Goal: Information Seeking & Learning: Learn about a topic

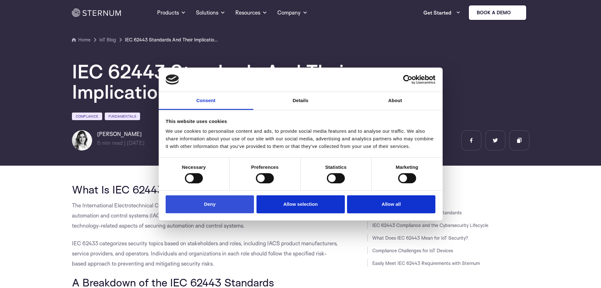
click at [232, 205] on button "Deny" at bounding box center [210, 204] width 88 height 18
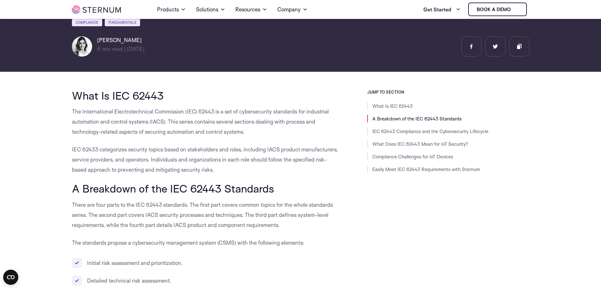
scroll to position [90, 0]
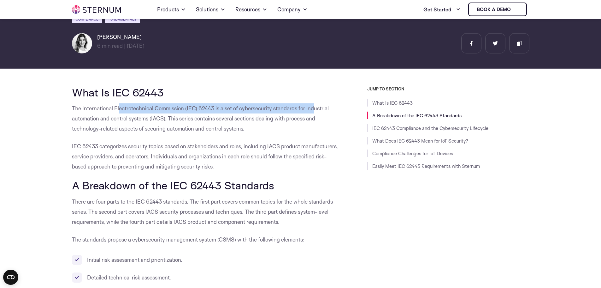
drag, startPoint x: 124, startPoint y: 108, endPoint x: 315, endPoint y: 110, distance: 190.6
click at [315, 110] on p "The International Electrotechnical Commission (IEC) 62443 is a set of cybersecu…" at bounding box center [205, 118] width 267 height 30
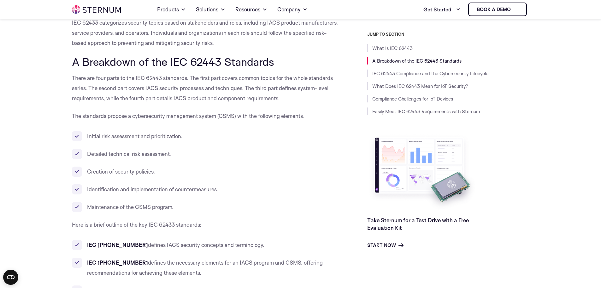
scroll to position [217, 0]
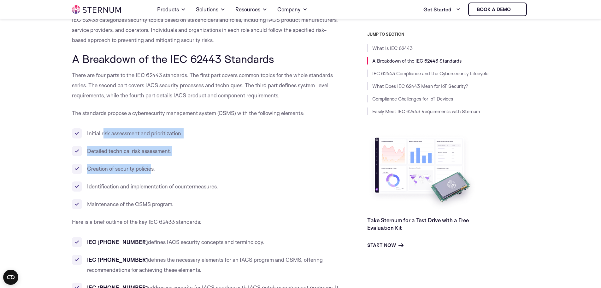
drag, startPoint x: 103, startPoint y: 135, endPoint x: 150, endPoint y: 169, distance: 58.3
click at [150, 169] on ul "Initial risk assessment and prioritization. Detailed technical risk assessment.…" at bounding box center [205, 168] width 267 height 81
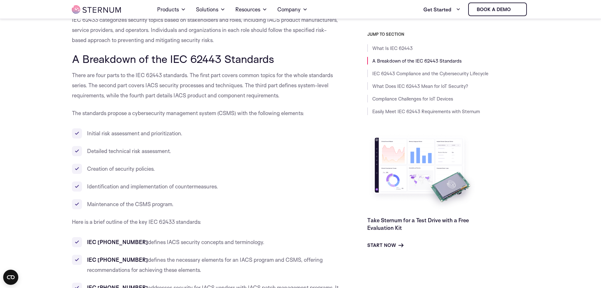
click at [113, 115] on p "The standards propose a cybersecurity management system (CSMS) with the followi…" at bounding box center [205, 113] width 267 height 10
drag, startPoint x: 108, startPoint y: 112, endPoint x: 291, endPoint y: 110, distance: 183.1
click at [291, 110] on p "The standards propose a cybersecurity management system (CSMS) with the followi…" at bounding box center [205, 113] width 267 height 10
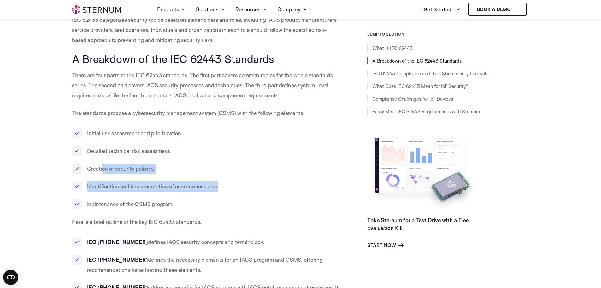
drag, startPoint x: 101, startPoint y: 167, endPoint x: 219, endPoint y: 184, distance: 119.0
click at [219, 184] on ul "Initial risk assessment and prioritization. Detailed technical risk assessment.…" at bounding box center [205, 168] width 267 height 81
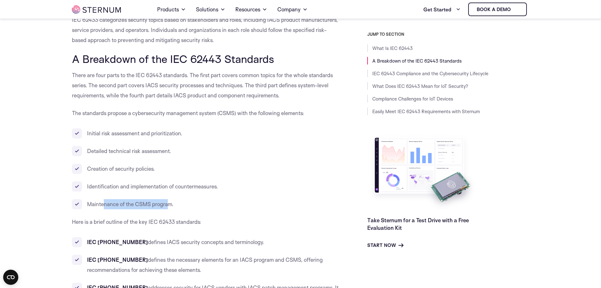
drag, startPoint x: 106, startPoint y: 203, endPoint x: 187, endPoint y: 204, distance: 80.8
click at [170, 204] on li "Maintenance of the CSMS program." at bounding box center [205, 204] width 267 height 10
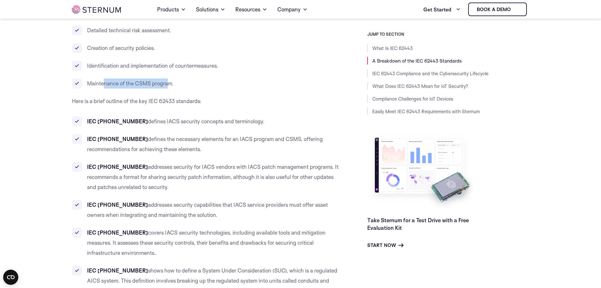
scroll to position [343, 0]
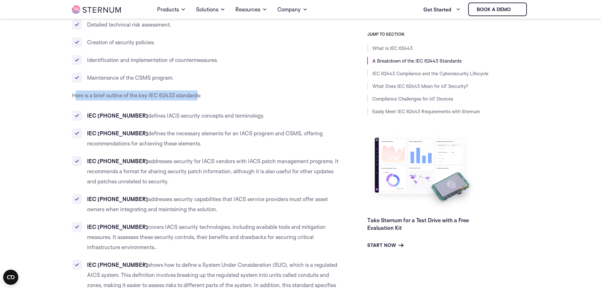
drag, startPoint x: 187, startPoint y: 95, endPoint x: 76, endPoint y: 99, distance: 111.5
click at [76, 99] on p "Here is a brief outline of the key IEC 62433 standards:" at bounding box center [205, 95] width 267 height 10
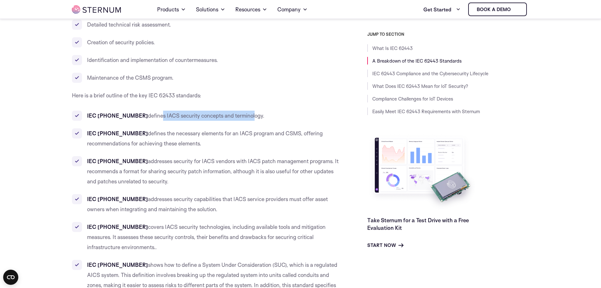
drag, startPoint x: 138, startPoint y: 116, endPoint x: 232, endPoint y: 116, distance: 93.7
click at [232, 116] on li "IEC [PHONE_NUMBER] defines IACS security concepts and terminology." at bounding box center [205, 115] width 267 height 10
click at [139, 130] on li "IEC [PHONE_NUMBER] defines the necessary elements for an IACS program and CSMS,…" at bounding box center [205, 138] width 267 height 20
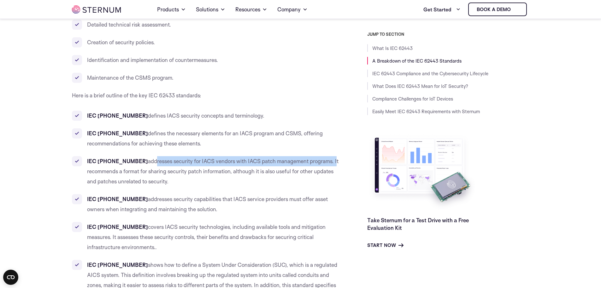
drag, startPoint x: 141, startPoint y: 160, endPoint x: 317, endPoint y: 160, distance: 175.5
click at [318, 160] on li "IEC [PHONE_NUMBER] addresses security for IACS vendors with IACS patch manageme…" at bounding box center [205, 171] width 267 height 30
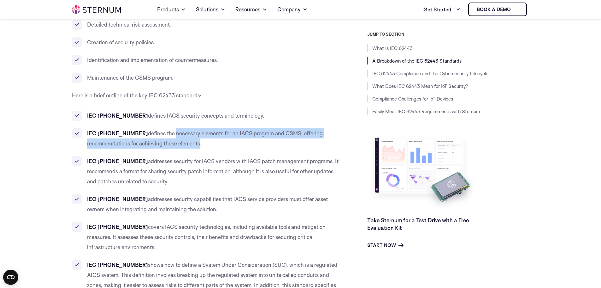
drag, startPoint x: 152, startPoint y: 133, endPoint x: 199, endPoint y: 142, distance: 48.2
click at [199, 142] on li "IEC [PHONE_NUMBER] defines the necessary elements for an IACS program and CSMS,…" at bounding box center [205, 138] width 267 height 20
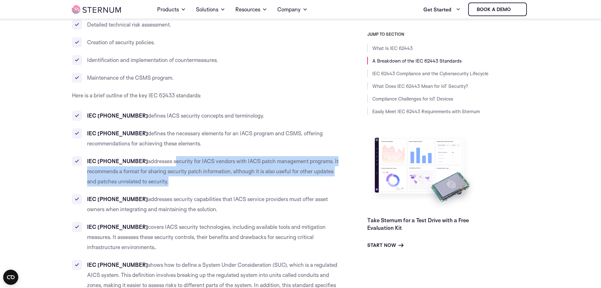
drag, startPoint x: 167, startPoint y: 161, endPoint x: 169, endPoint y: 183, distance: 21.6
click at [169, 183] on li "IEC [PHONE_NUMBER] addresses security for IACS vendors with IACS patch manageme…" at bounding box center [205, 171] width 267 height 30
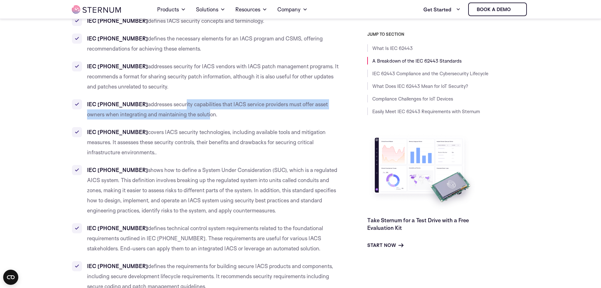
drag, startPoint x: 165, startPoint y: 106, endPoint x: 190, endPoint y: 112, distance: 25.4
click at [190, 112] on li "IEC [PHONE_NUMBER] addresses security capabilities that IACS service providers …" at bounding box center [205, 109] width 267 height 20
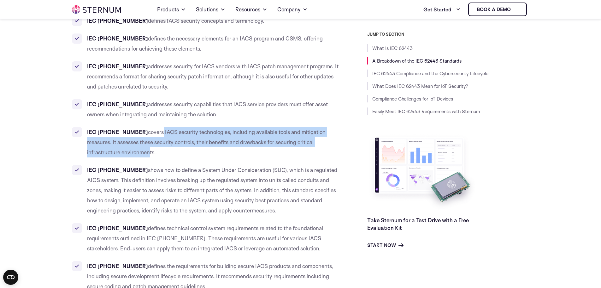
drag, startPoint x: 139, startPoint y: 131, endPoint x: 113, endPoint y: 153, distance: 34.3
click at [113, 153] on li "IEC [PHONE_NUMBER] covers IACS security technologies, including available tools…" at bounding box center [205, 142] width 267 height 30
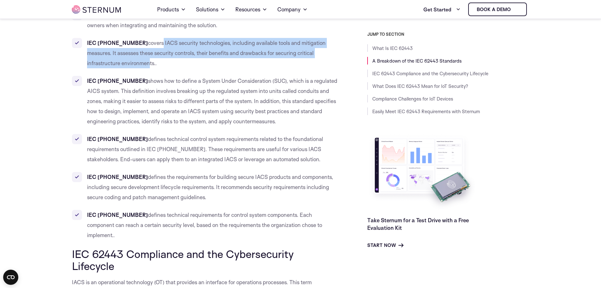
scroll to position [532, 0]
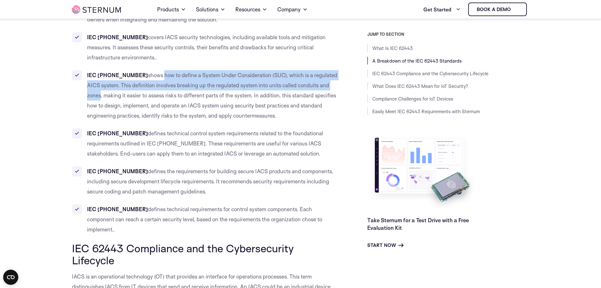
drag, startPoint x: 157, startPoint y: 75, endPoint x: 328, endPoint y: 87, distance: 171.5
click at [328, 87] on li "IEC [PHONE_NUMBER] shows how to define a System Under Consideration (SUC), whic…" at bounding box center [205, 95] width 267 height 50
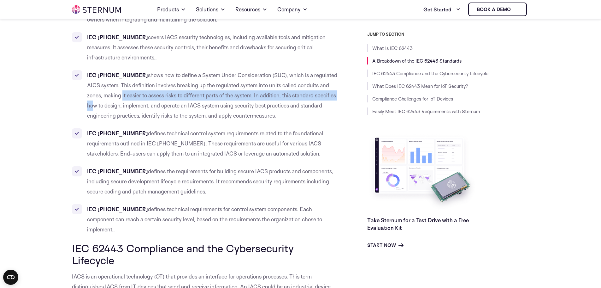
drag, startPoint x: 105, startPoint y: 98, endPoint x: 331, endPoint y: 96, distance: 226.0
click at [331, 96] on li "IEC [PHONE_NUMBER] shows how to define a System Under Consideration (SUC), whic…" at bounding box center [205, 95] width 267 height 50
click at [129, 97] on li "IEC [PHONE_NUMBER] shows how to define a System Under Consideration (SUC), whic…" at bounding box center [205, 95] width 267 height 50
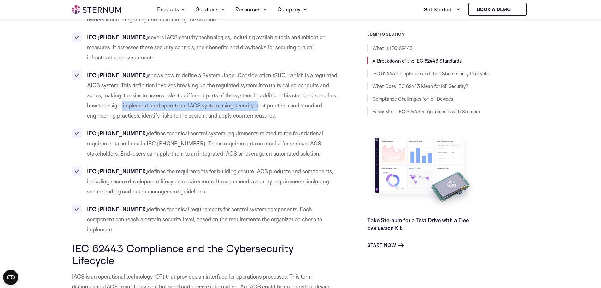
drag, startPoint x: 140, startPoint y: 106, endPoint x: 244, endPoint y: 104, distance: 104.8
click at [244, 104] on li "IEC [PHONE_NUMBER] shows how to define a System Under Consideration (SUC), whic…" at bounding box center [205, 95] width 267 height 50
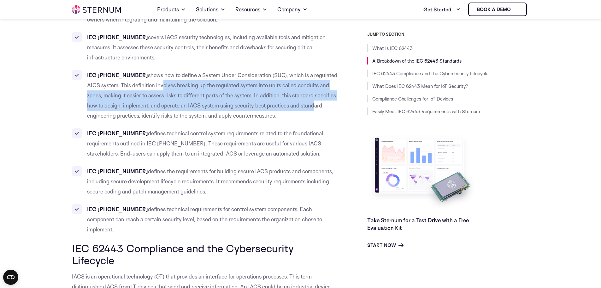
drag, startPoint x: 303, startPoint y: 107, endPoint x: 147, endPoint y: 87, distance: 157.1
click at [147, 87] on li "IEC [PHONE_NUMBER] shows how to define a System Under Consideration (SUC), whic…" at bounding box center [205, 95] width 267 height 50
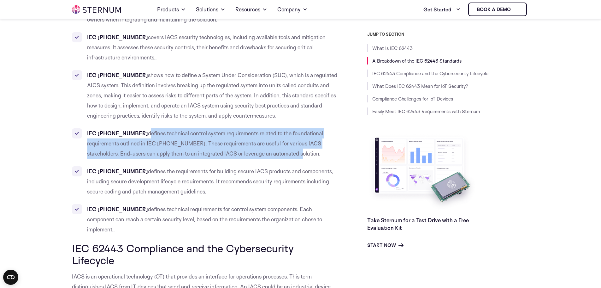
drag, startPoint x: 131, startPoint y: 133, endPoint x: 245, endPoint y: 154, distance: 115.7
click at [245, 154] on li "IEC [PHONE_NUMBER] defines technical control system requirements related to the…" at bounding box center [205, 143] width 267 height 30
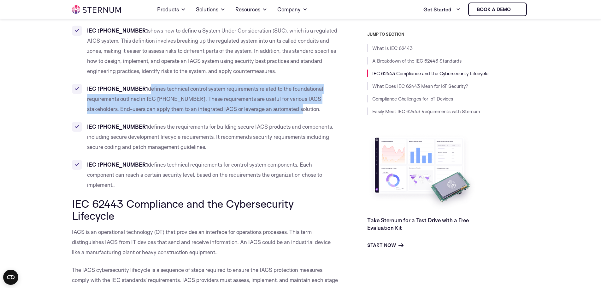
scroll to position [595, 0]
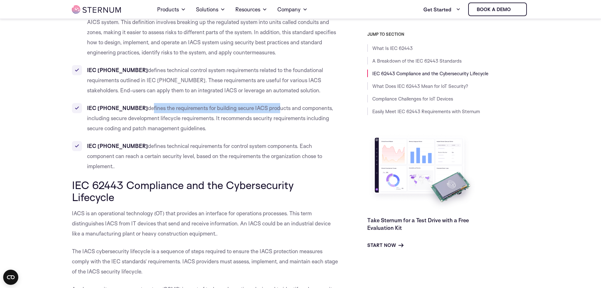
drag, startPoint x: 130, startPoint y: 107, endPoint x: 254, endPoint y: 109, distance: 124.7
click at [254, 109] on li "IEC [PHONE_NUMBER] defines the requirements for building secure IACS products a…" at bounding box center [205, 118] width 267 height 30
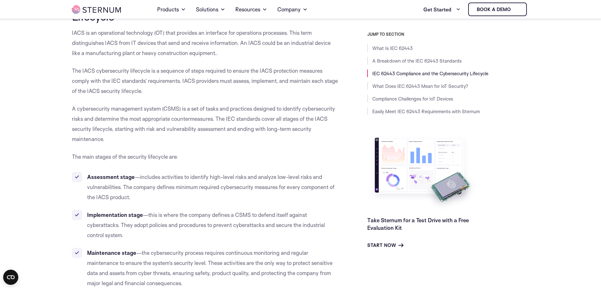
scroll to position [785, 0]
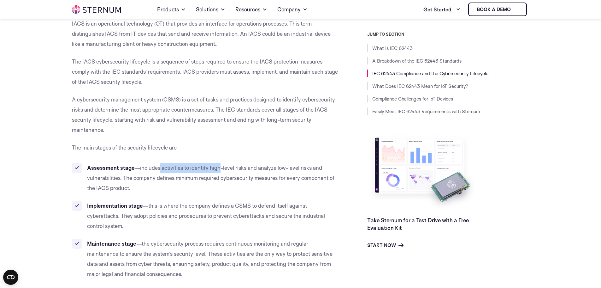
drag, startPoint x: 159, startPoint y: 159, endPoint x: 221, endPoint y: 159, distance: 61.9
click at [221, 163] on li "Assessment stage —includes activities to identify high-level risks and analyze …" at bounding box center [205, 178] width 267 height 30
drag, startPoint x: 115, startPoint y: 137, endPoint x: 175, endPoint y: 135, distance: 59.4
click at [175, 142] on p "The main stages of the security lifecycle are:" at bounding box center [205, 147] width 267 height 10
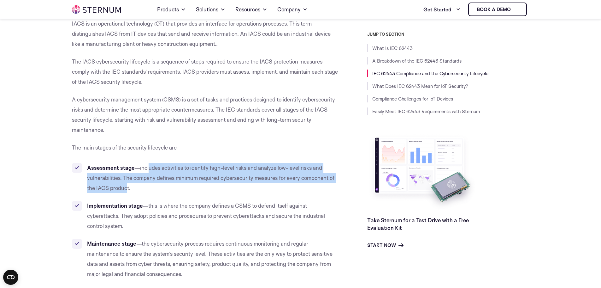
drag, startPoint x: 150, startPoint y: 159, endPoint x: 127, endPoint y: 176, distance: 28.9
click at [127, 176] on li "Assessment stage —includes activities to identify high-level risks and analyze …" at bounding box center [205, 178] width 267 height 30
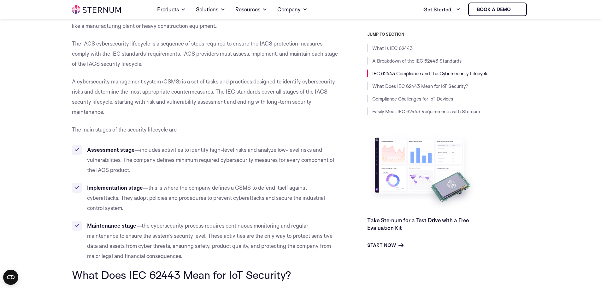
scroll to position [848, 0]
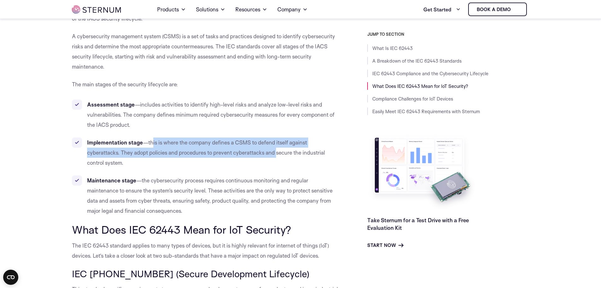
drag, startPoint x: 151, startPoint y: 128, endPoint x: 277, endPoint y: 147, distance: 127.1
click at [277, 147] on li "Implementation stage —this is where the company defines a CSMS to defend itself…" at bounding box center [205, 152] width 267 height 30
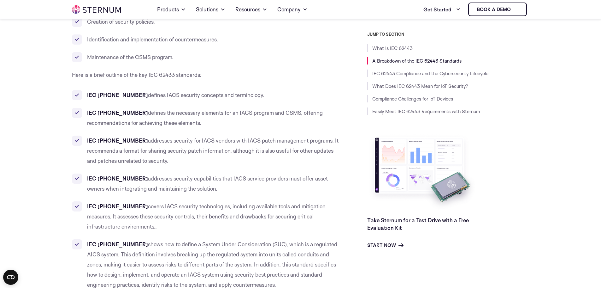
scroll to position [374, 0]
